Goal: Transaction & Acquisition: Subscribe to service/newsletter

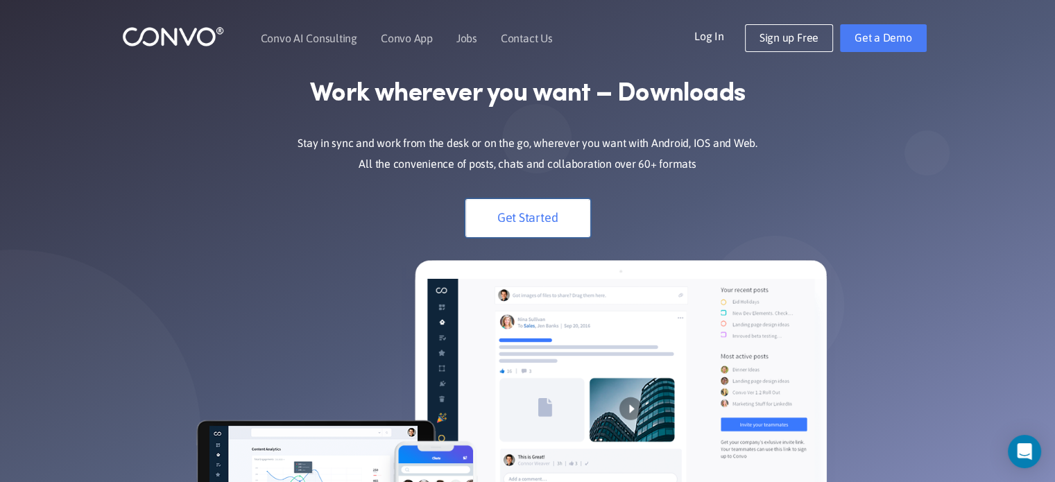
click at [510, 218] on link "Get Started" at bounding box center [528, 218] width 125 height 38
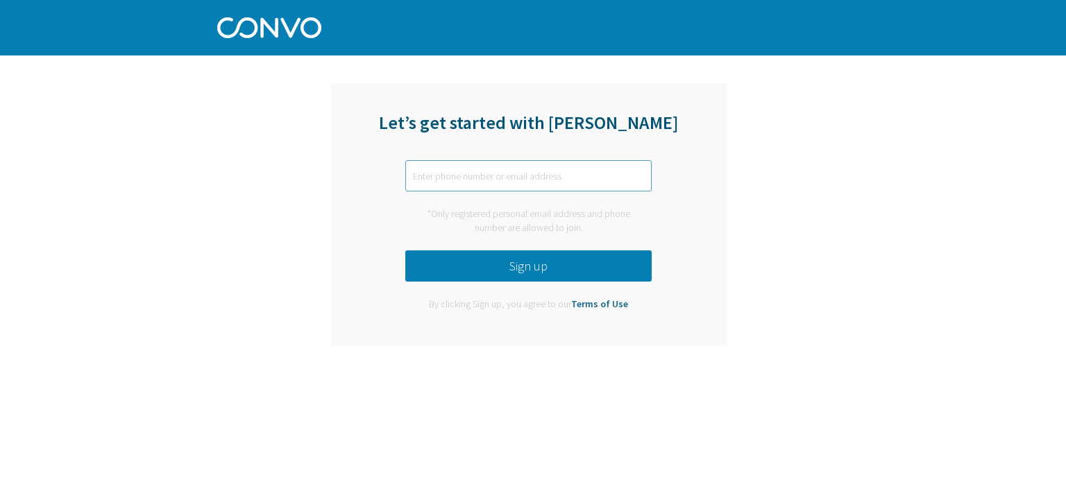
click at [500, 174] on input "text" at bounding box center [528, 175] width 246 height 31
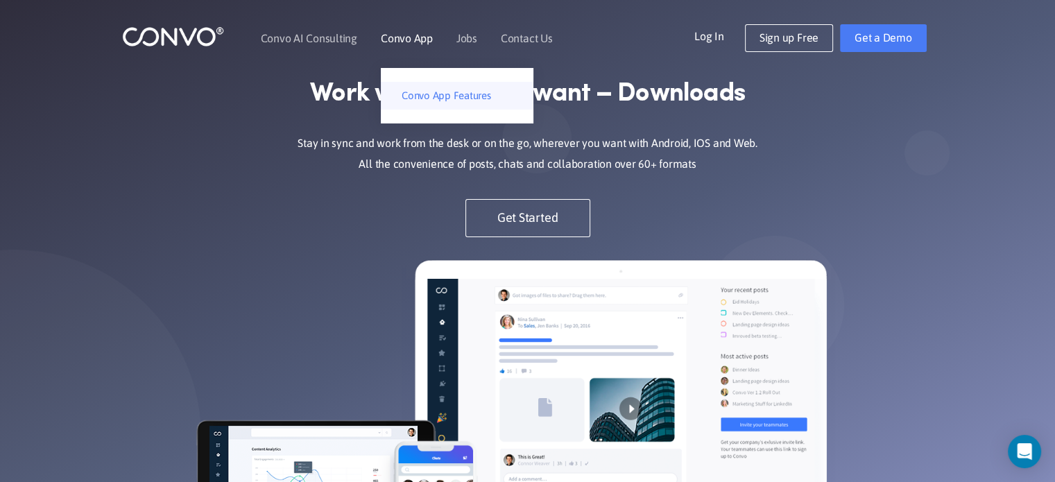
click at [461, 104] on link "Convo App Features" at bounding box center [457, 96] width 153 height 28
